Goal: Check status

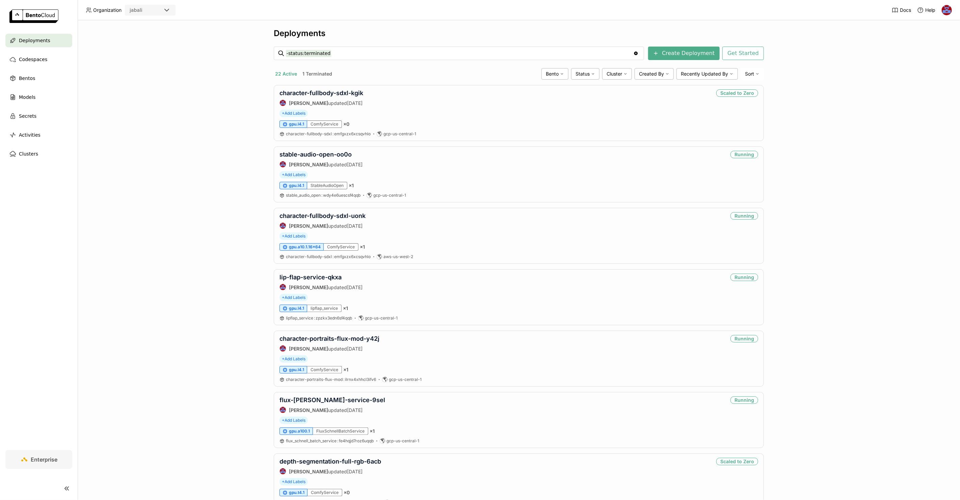
click at [201, 109] on div "Deployments -status:terminated -status:terminated Clear value Create Deployment…" at bounding box center [519, 260] width 883 height 480
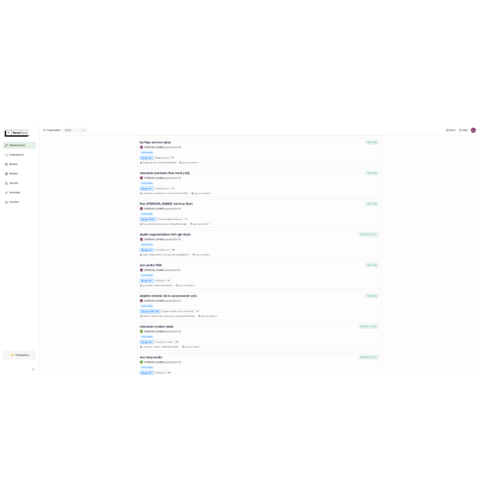
scroll to position [572, 0]
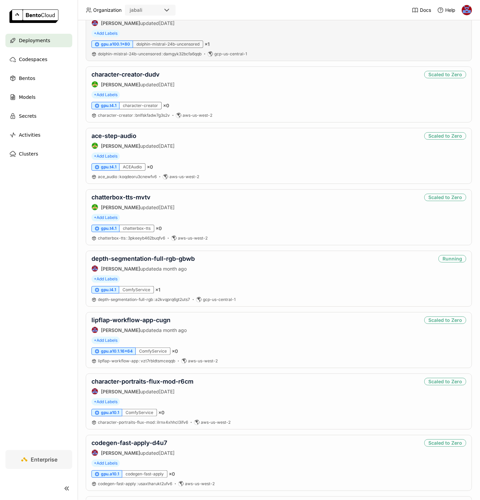
click at [293, 29] on div "dolphin-mistral-24-b-uncensored-vyic [PERSON_NAME] updated [DATE] Running + Add…" at bounding box center [279, 33] width 386 height 56
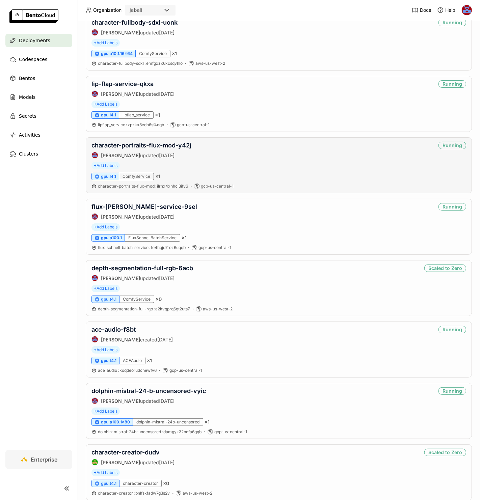
scroll to position [0, 0]
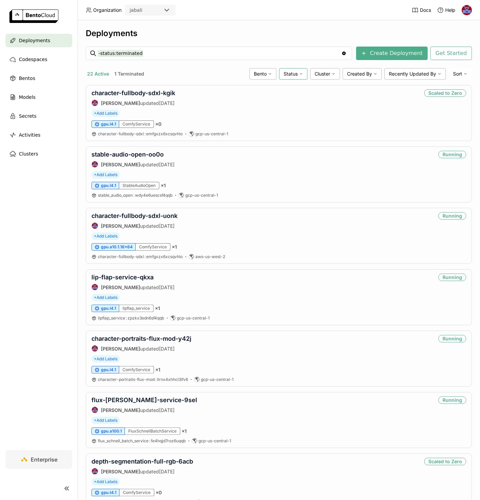
click at [284, 76] on span "Status" at bounding box center [291, 74] width 14 height 6
click at [237, 93] on div "Running" at bounding box center [267, 90] width 73 height 8
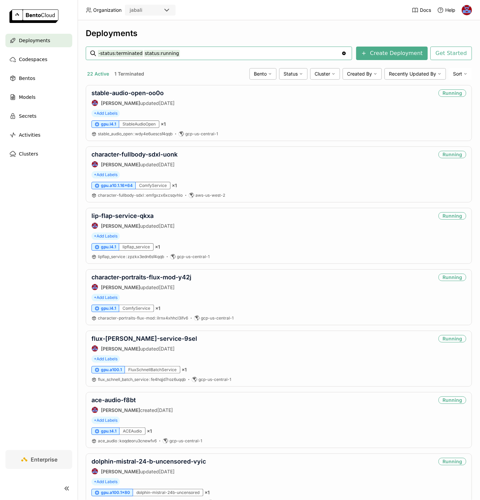
click at [330, 15] on header "Organization jabali Docs Help" at bounding box center [240, 10] width 480 height 20
drag, startPoint x: 85, startPoint y: 35, endPoint x: 164, endPoint y: 35, distance: 79.4
click at [164, 35] on div "Deployments -status:terminated status:running -status:terminated status:running…" at bounding box center [279, 260] width 403 height 480
click at [164, 35] on div "Deployments" at bounding box center [279, 33] width 386 height 10
click at [342, 16] on header "Organization jabali Docs Help" at bounding box center [240, 10] width 480 height 20
